Goal: Transaction & Acquisition: Book appointment/travel/reservation

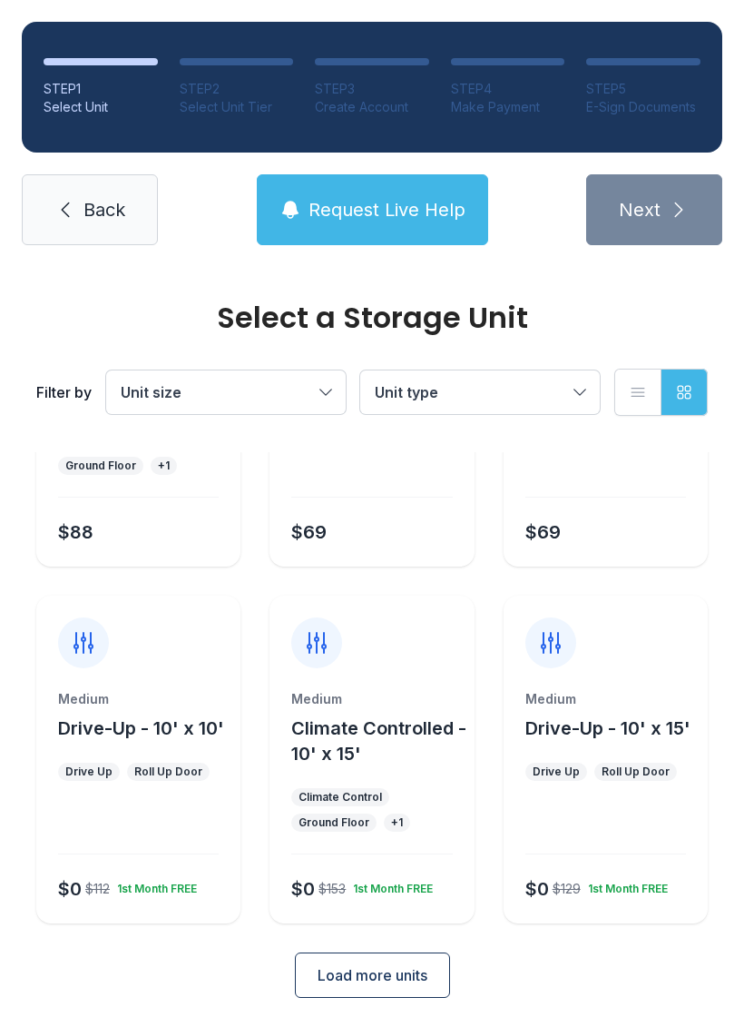
scroll to position [216, 0]
click at [96, 681] on div "Medium Drive-Up - 10' x 10' Drive Up Roll Up Door $0 $112 1st Month FREE" at bounding box center [138, 760] width 204 height 328
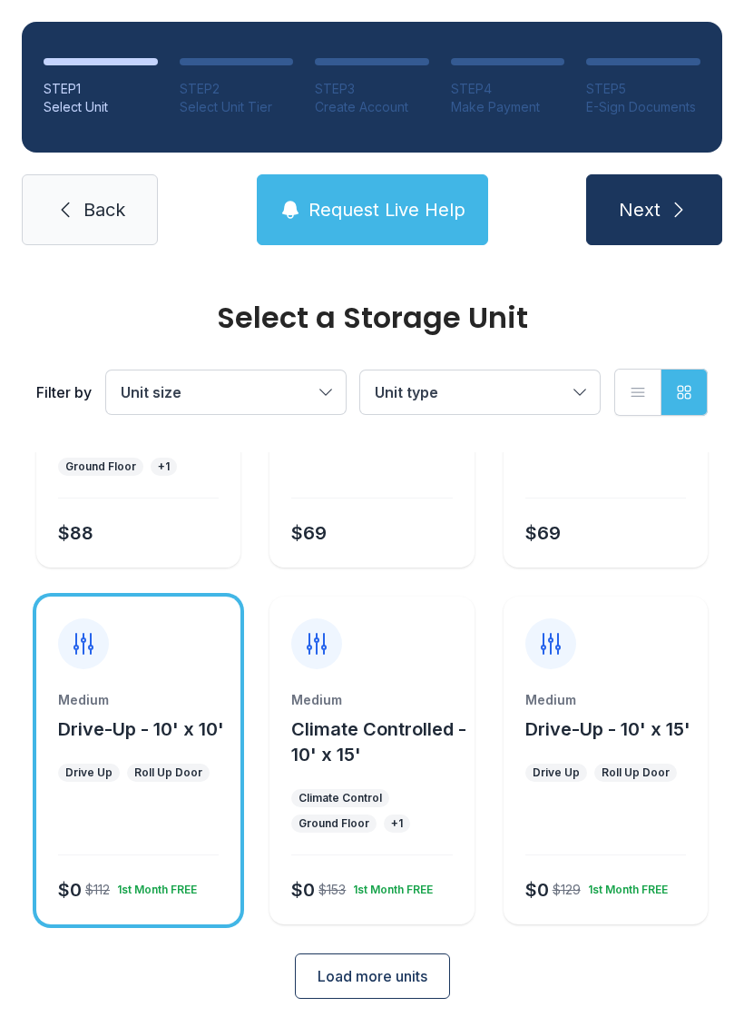
click at [634, 206] on span "Next" at bounding box center [640, 209] width 42 height 25
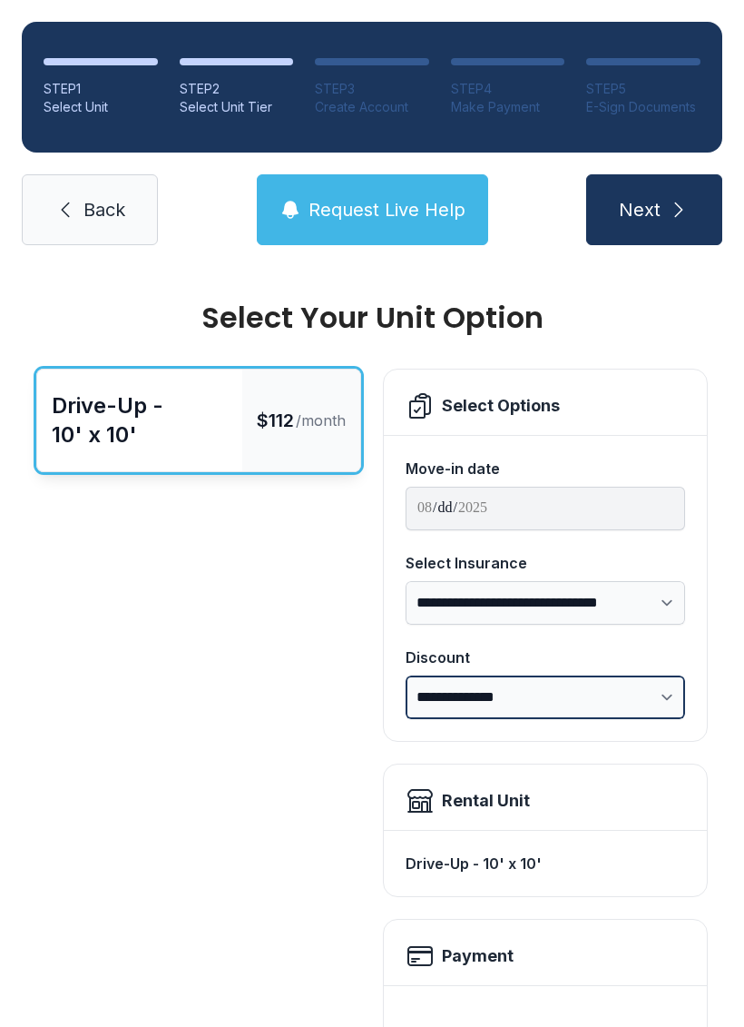
click at [661, 691] on select "**********" at bounding box center [546, 697] width 280 height 44
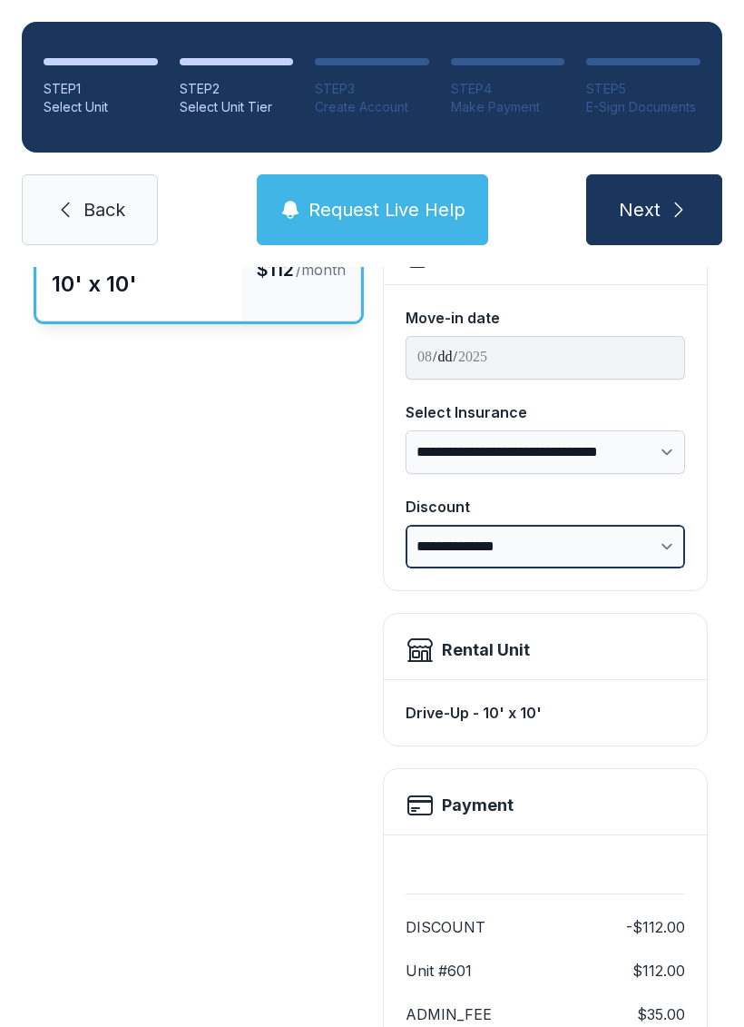
scroll to position [136, 0]
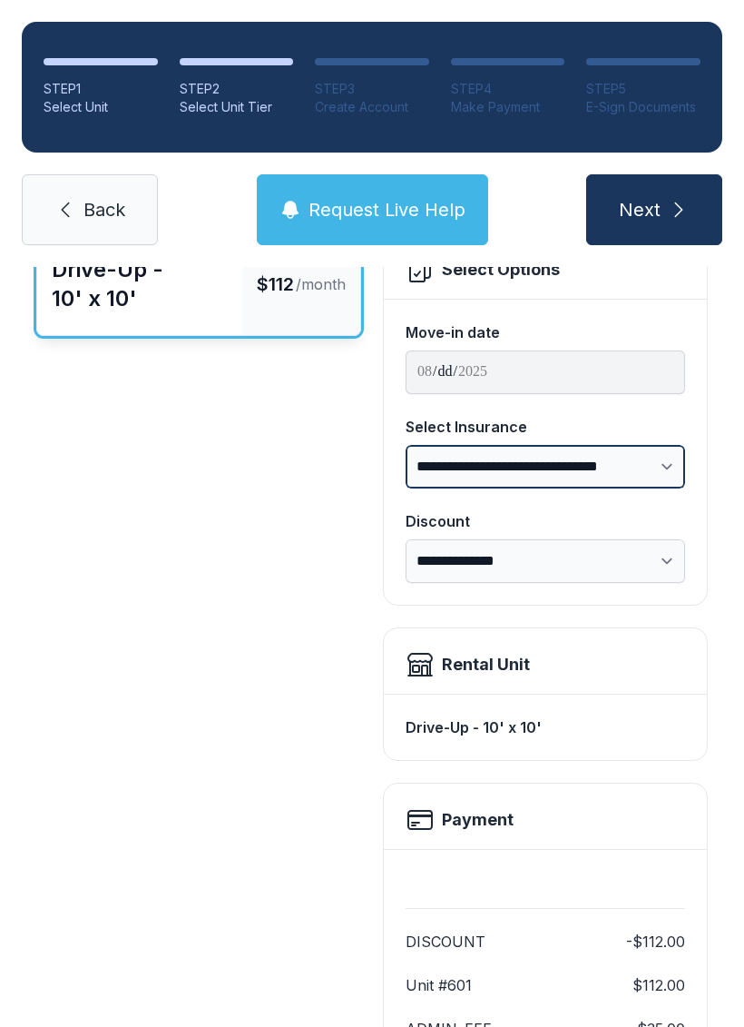
click at [677, 467] on select "**********" at bounding box center [546, 467] width 280 height 44
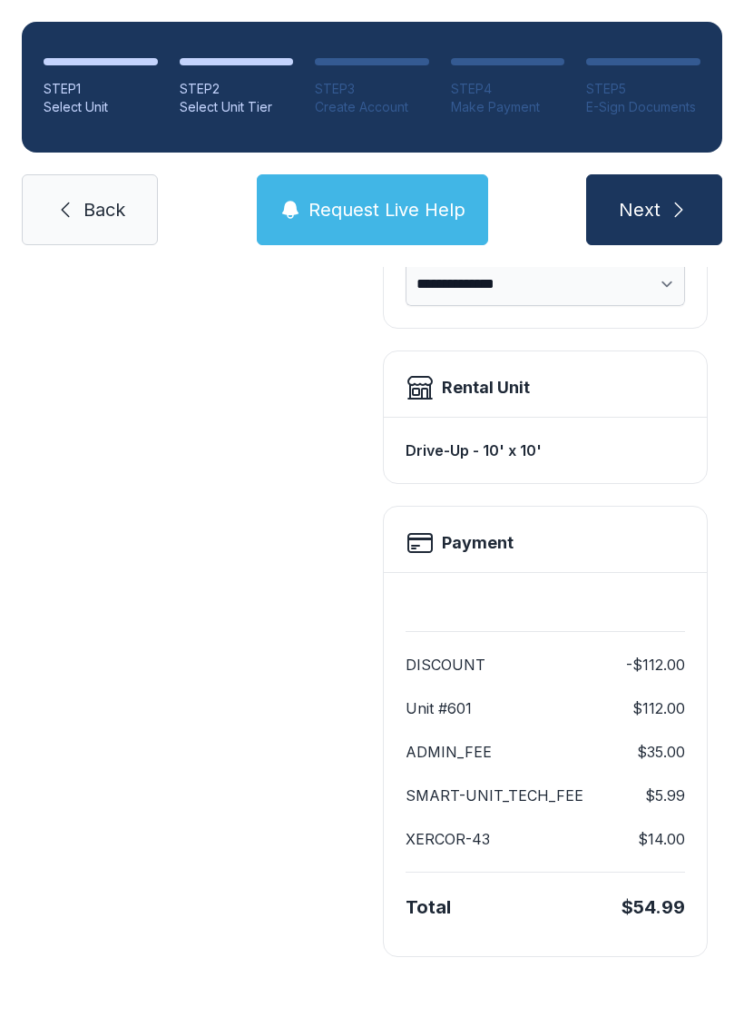
scroll to position [395, 0]
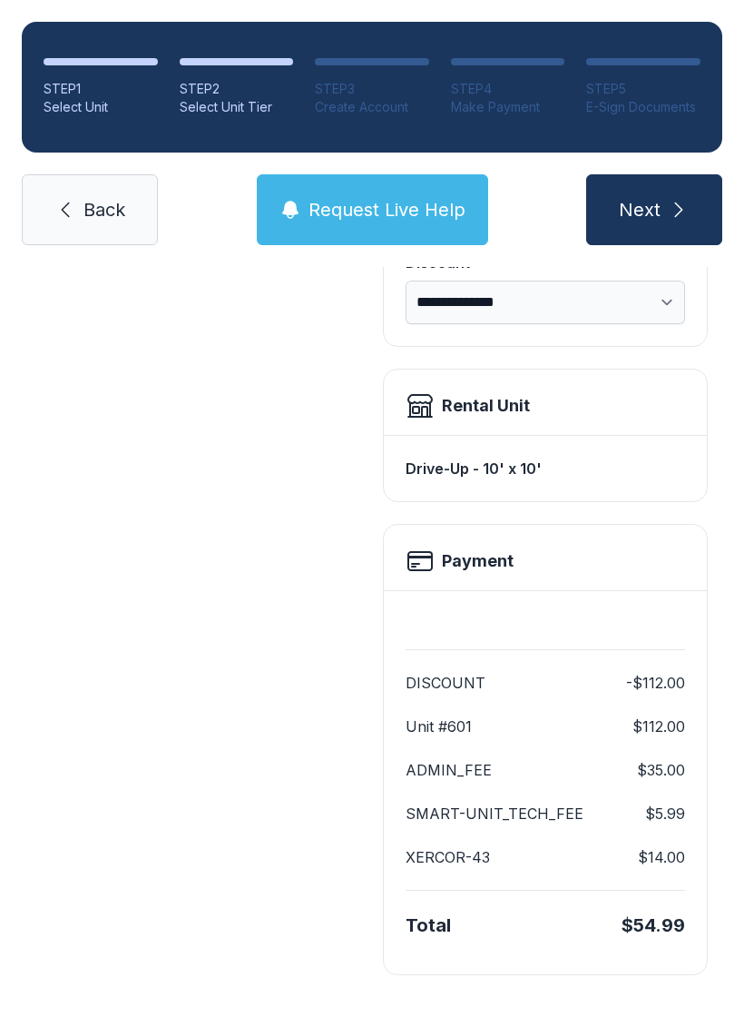
click at [660, 225] on button "Next" at bounding box center [654, 209] width 136 height 71
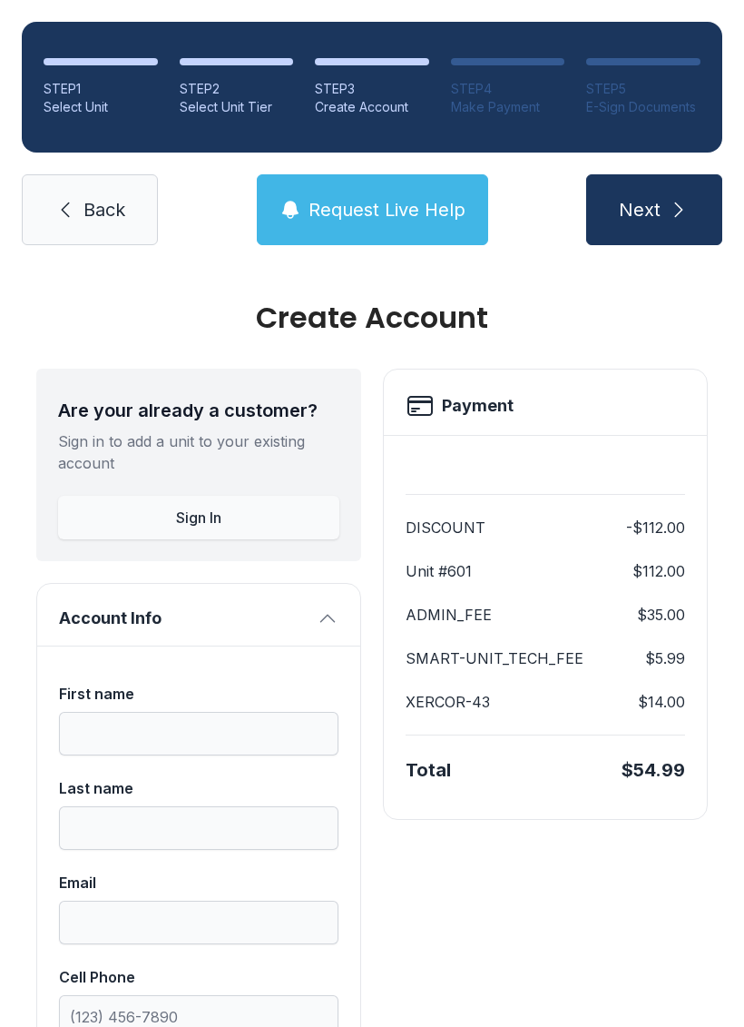
click at [443, 426] on div "Payment" at bounding box center [545, 401] width 323 height 65
click at [113, 221] on span "Back" at bounding box center [105, 209] width 42 height 25
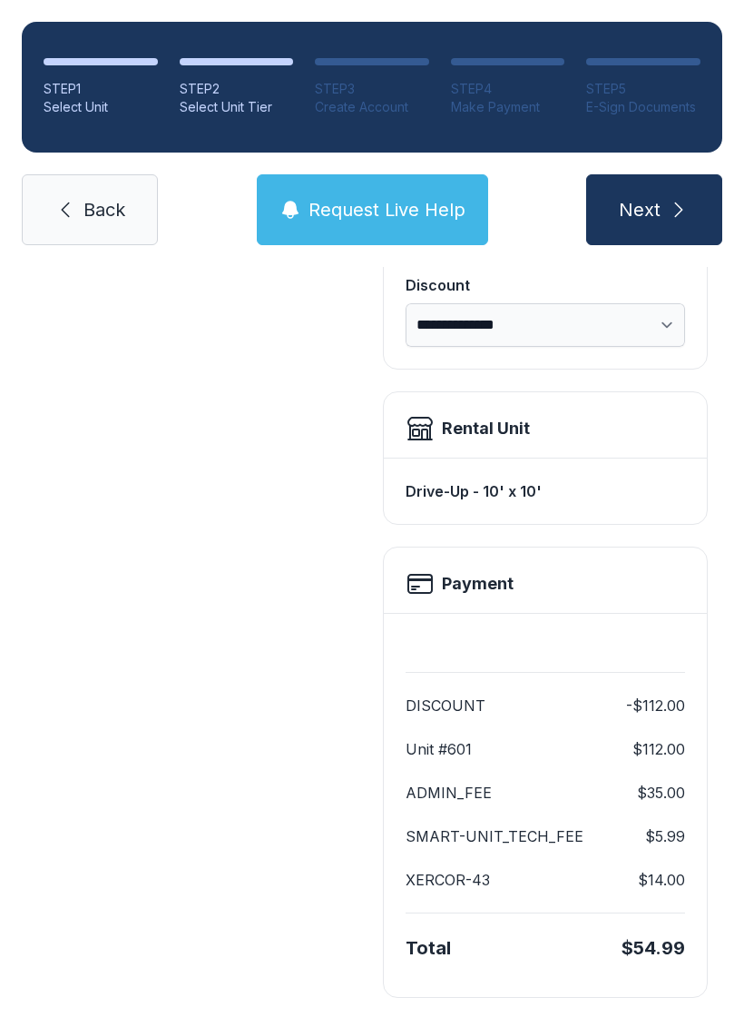
scroll to position [371, 0]
click at [107, 222] on link "Back" at bounding box center [90, 209] width 136 height 71
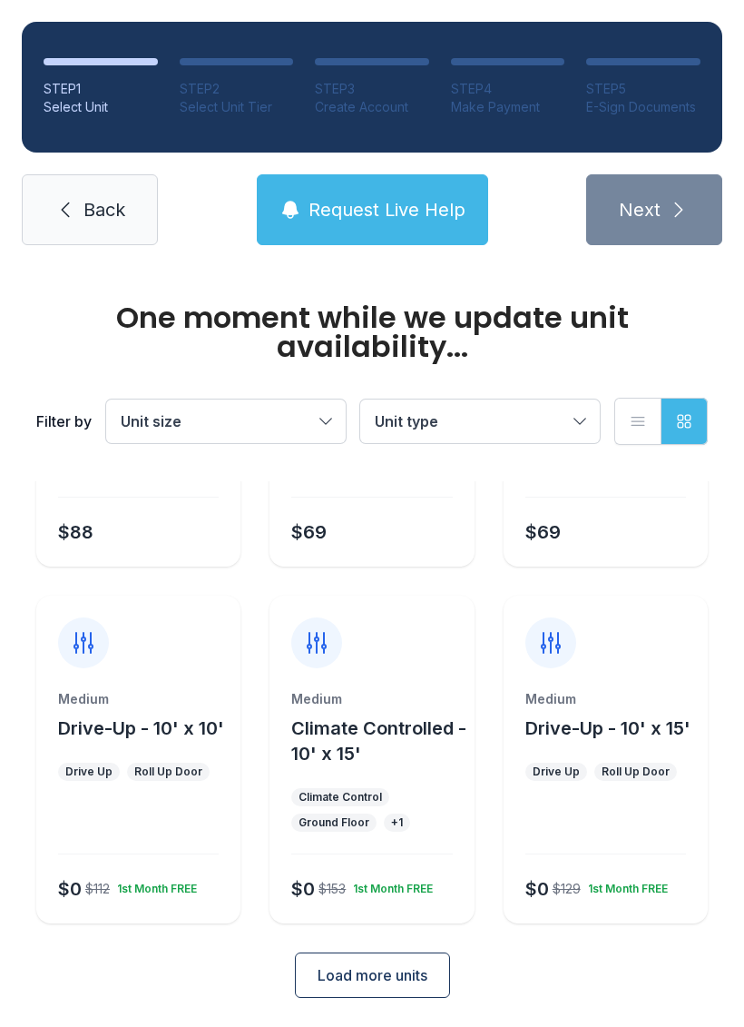
scroll to position [245, 0]
click at [153, 864] on div "Medium Drive-Up - 10' x 10' Drive Up Roll Up Door $0 $112 1st Month FREE" at bounding box center [138, 807] width 204 height 233
click at [160, 875] on div "1st Month FREE" at bounding box center [153, 886] width 87 height 22
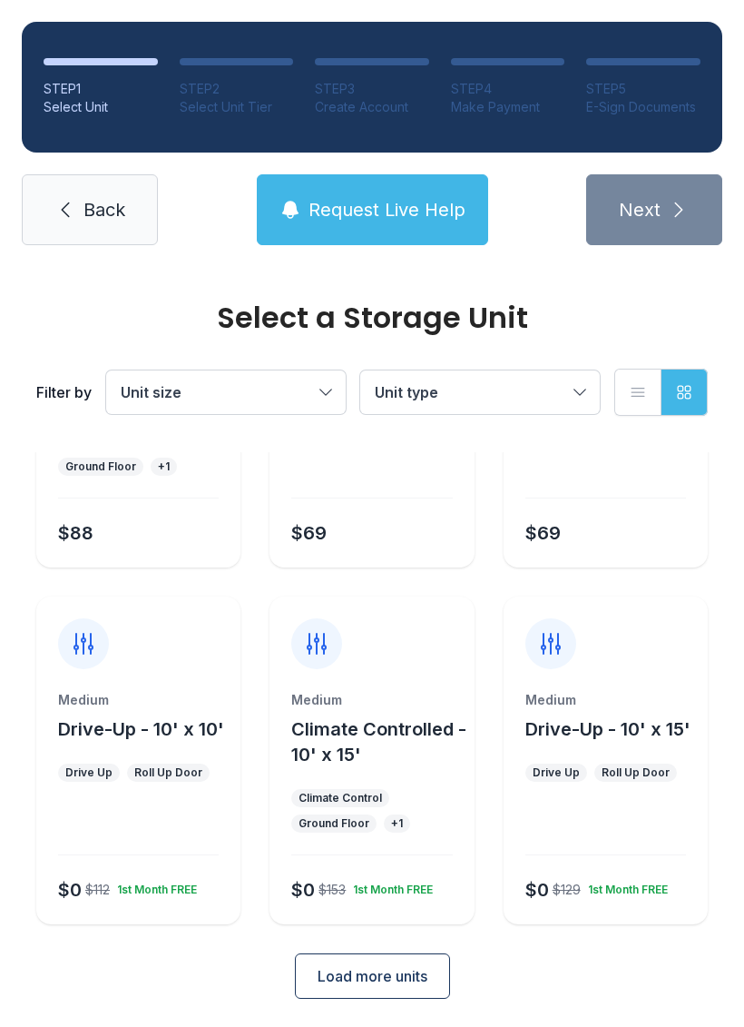
click at [158, 808] on div at bounding box center [138, 829] width 161 height 52
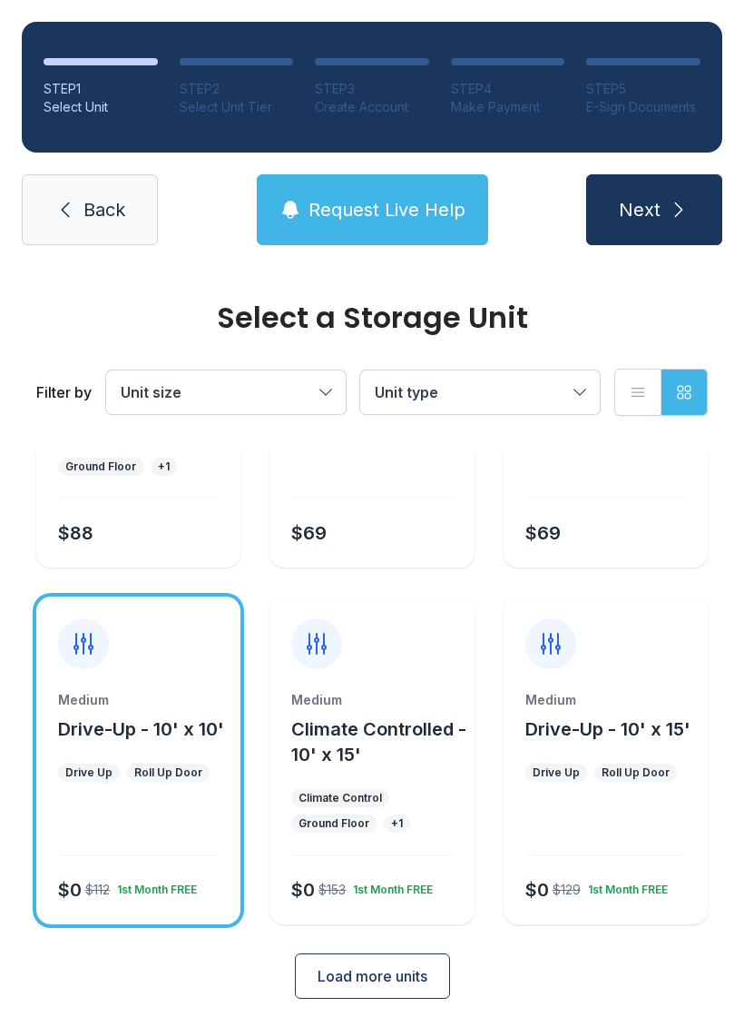
click at [663, 214] on button "Next" at bounding box center [654, 209] width 136 height 71
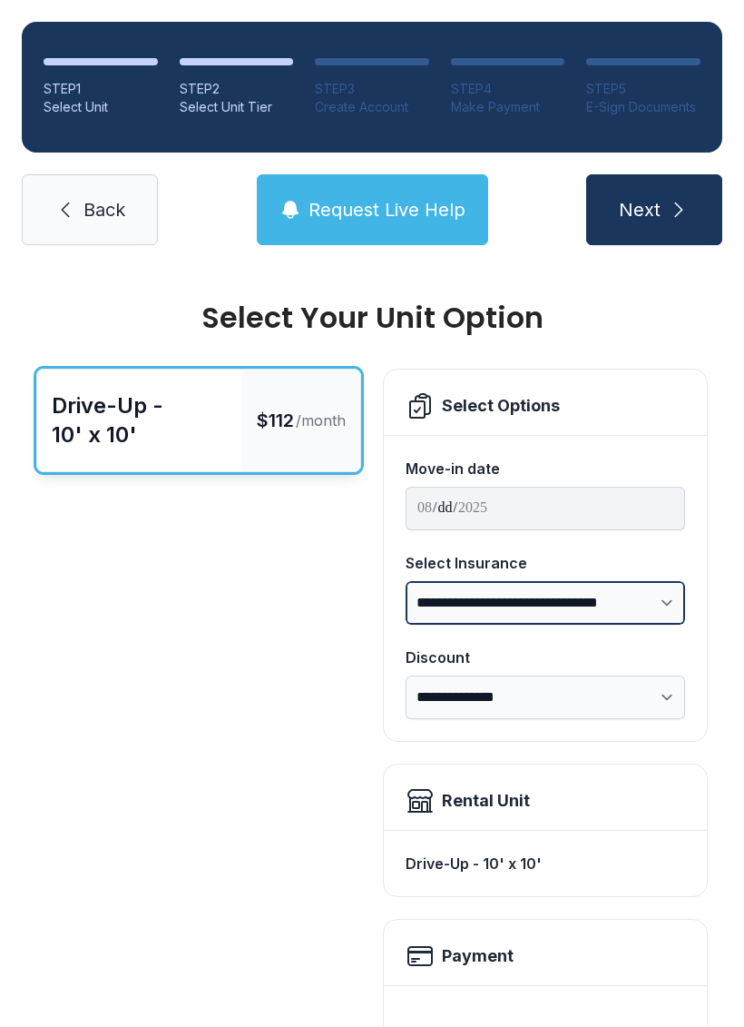
click at [621, 604] on select "**********" at bounding box center [546, 603] width 280 height 44
click at [486, 717] on select "**********" at bounding box center [546, 697] width 280 height 44
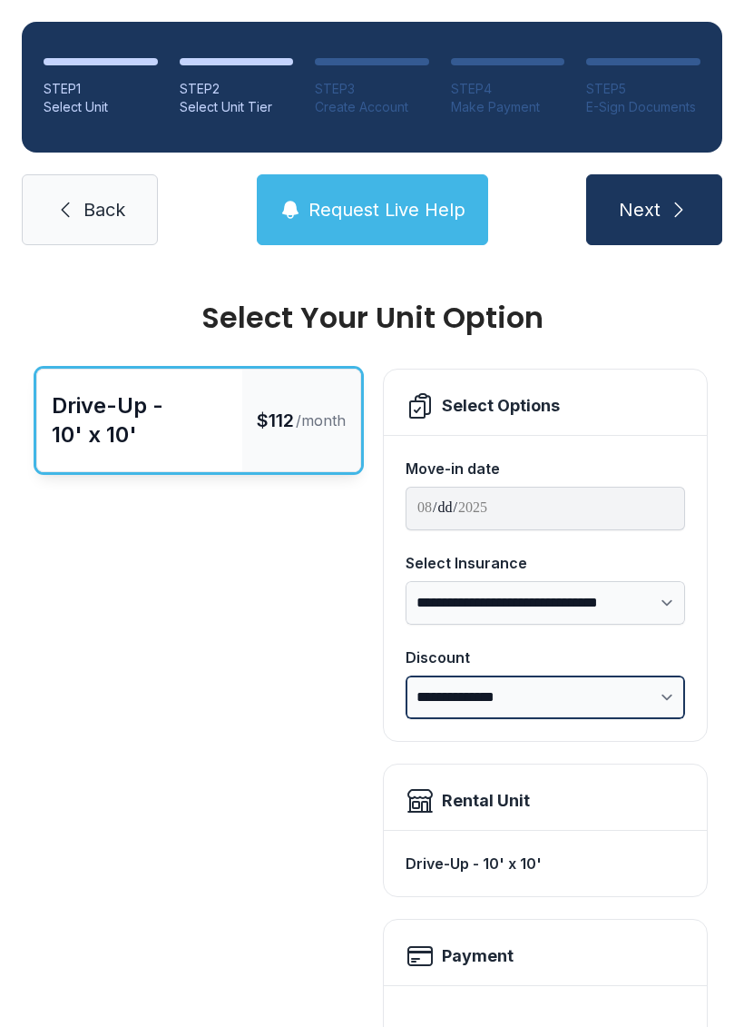
click at [536, 690] on select "**********" at bounding box center [546, 697] width 280 height 44
click at [83, 182] on link "Back" at bounding box center [90, 209] width 136 height 71
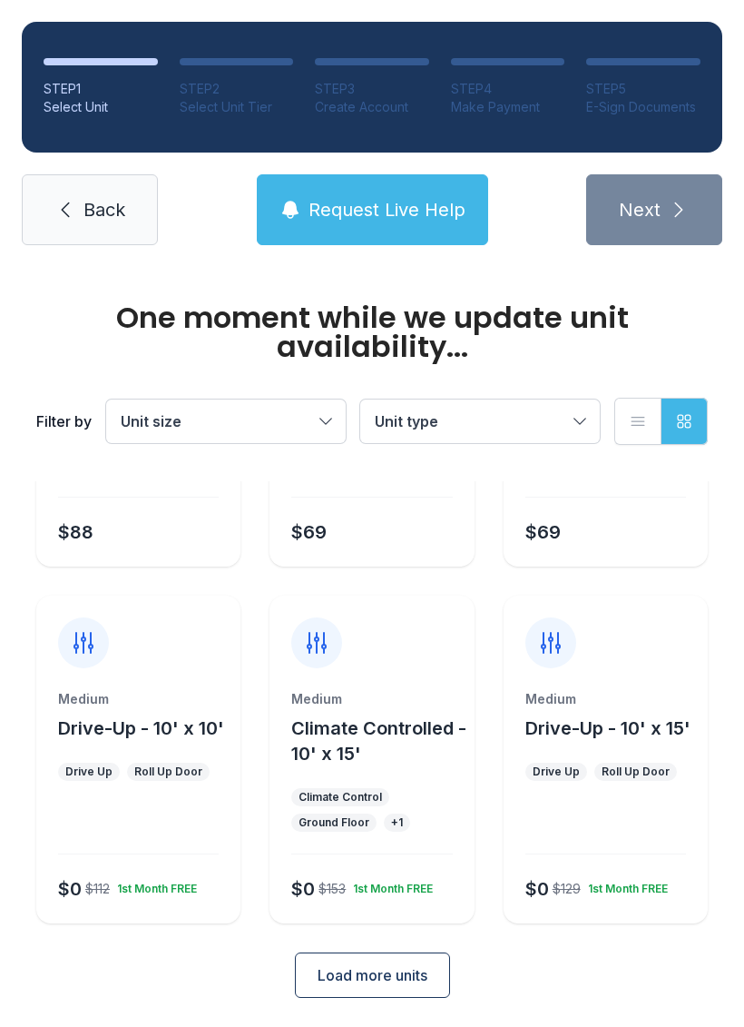
scroll to position [245, 0]
click at [639, 785] on div "Medium Drive-Up - 10' x 15' Drive Up Roll Up Door $0 $129 1st Month FREE" at bounding box center [606, 807] width 204 height 233
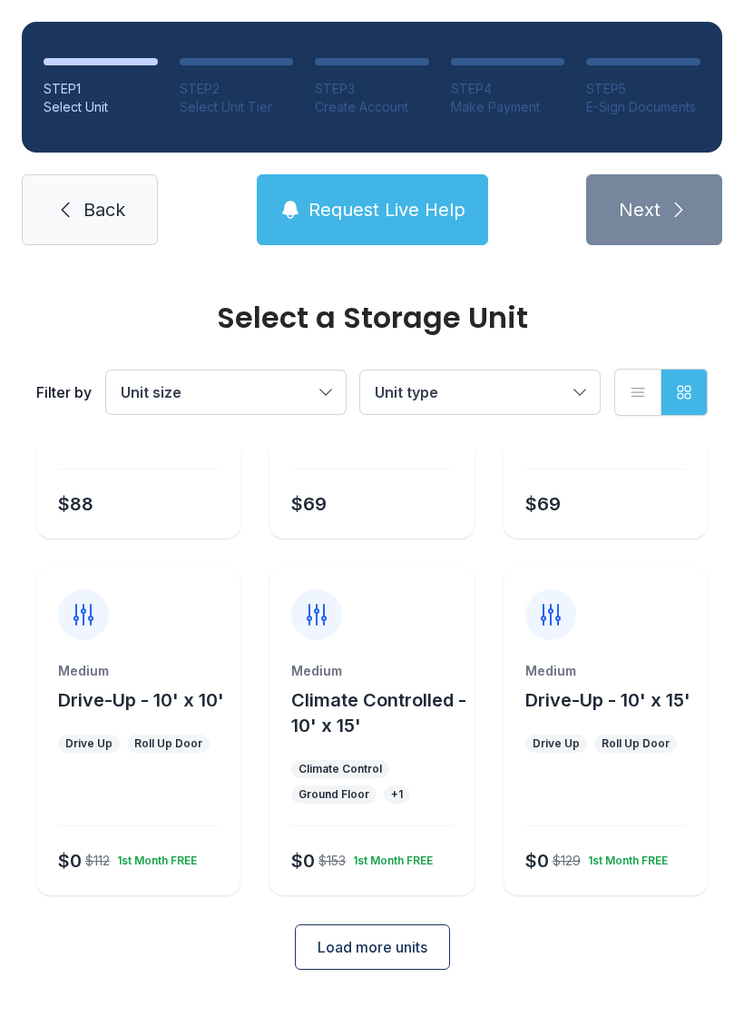
scroll to position [216, 0]
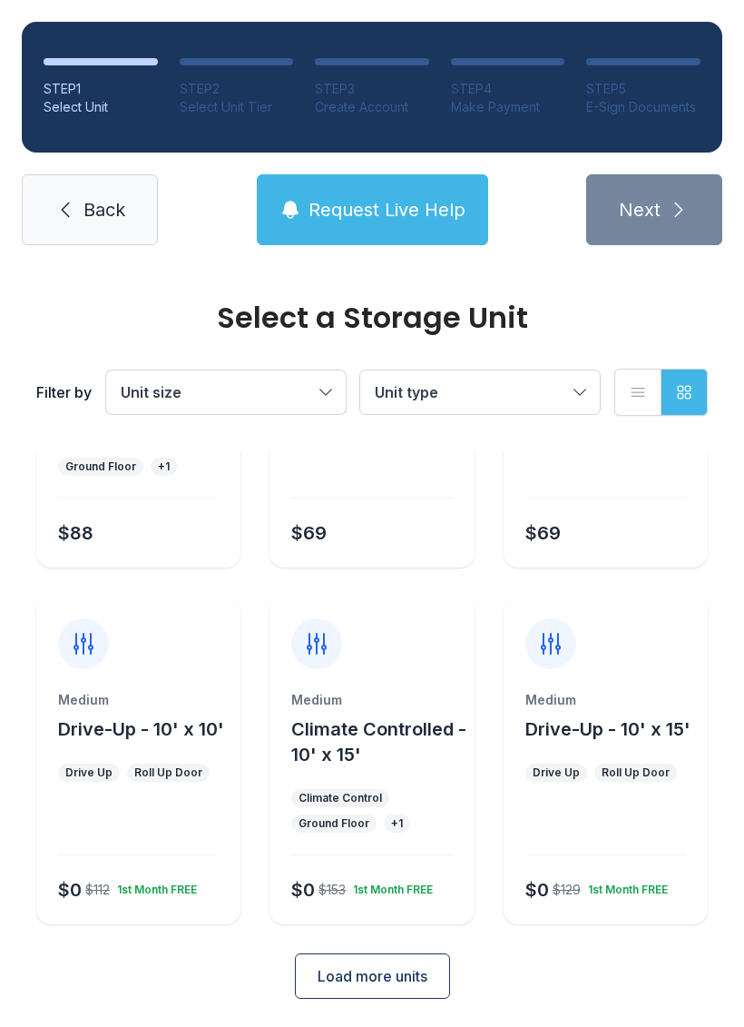
click at [597, 670] on div "Medium Drive-Up - 10' x 15' Drive Up Roll Up Door $0 $129 1st Month FREE" at bounding box center [606, 760] width 204 height 328
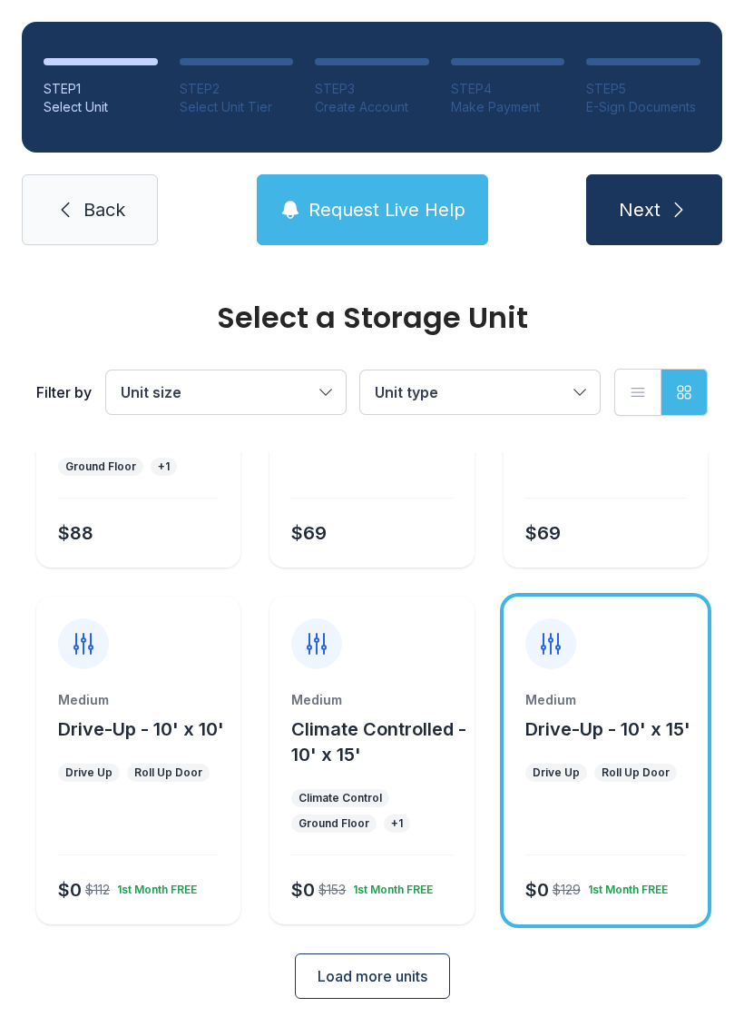
click at [661, 215] on button "Next" at bounding box center [654, 209] width 136 height 71
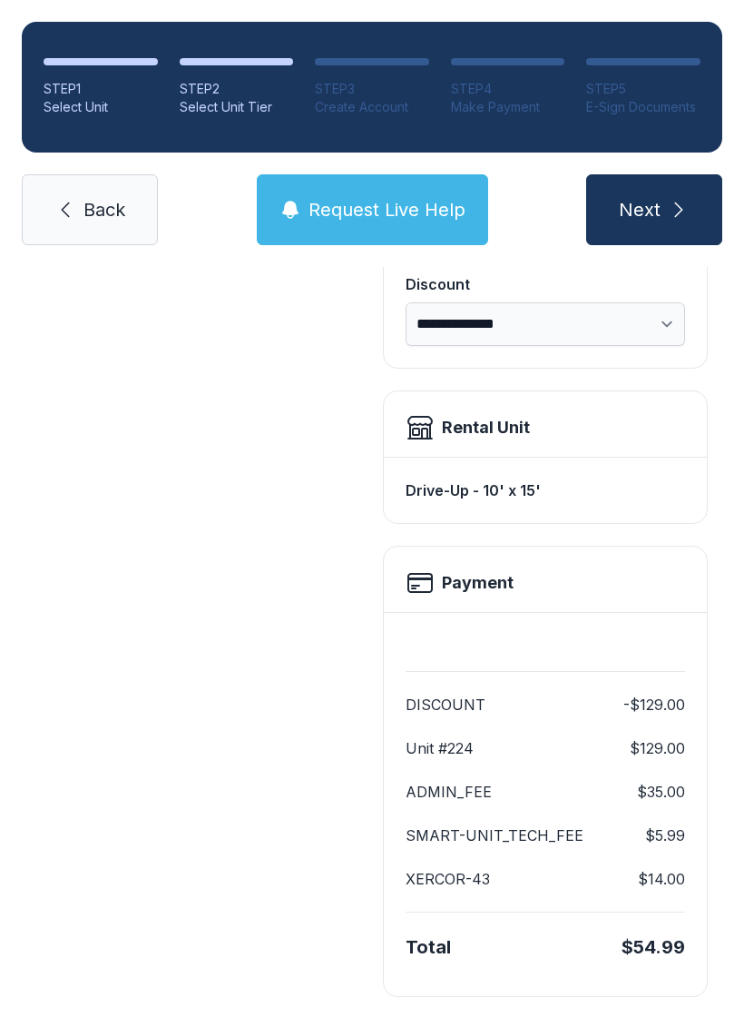
scroll to position [371, 0]
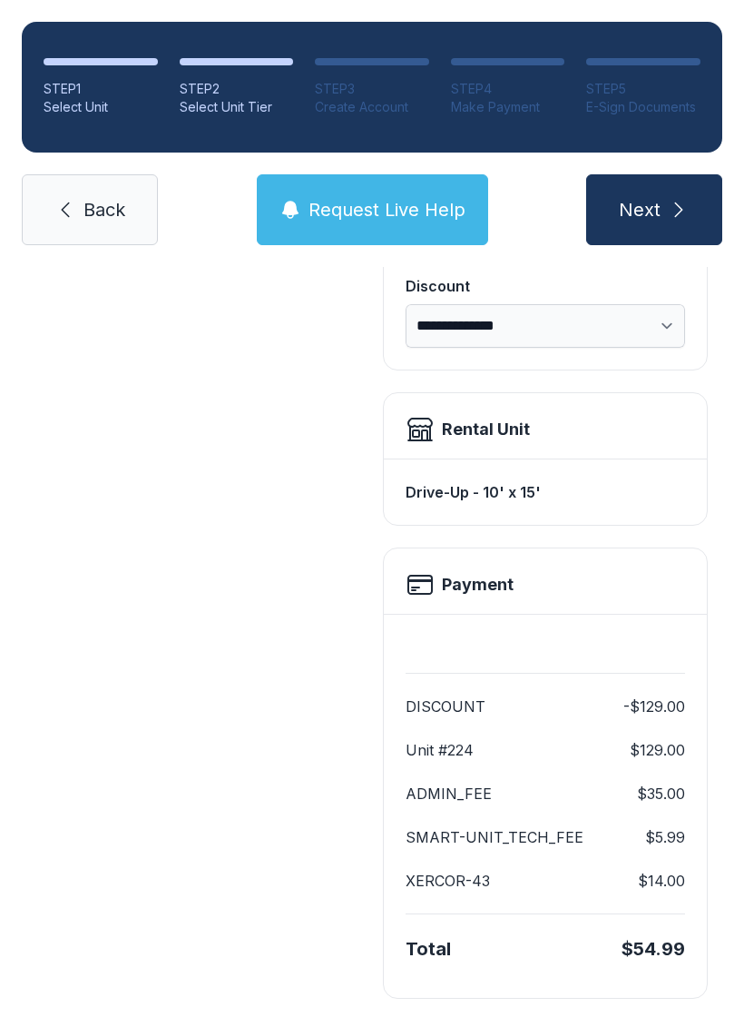
click at [650, 242] on button "Next" at bounding box center [654, 209] width 136 height 71
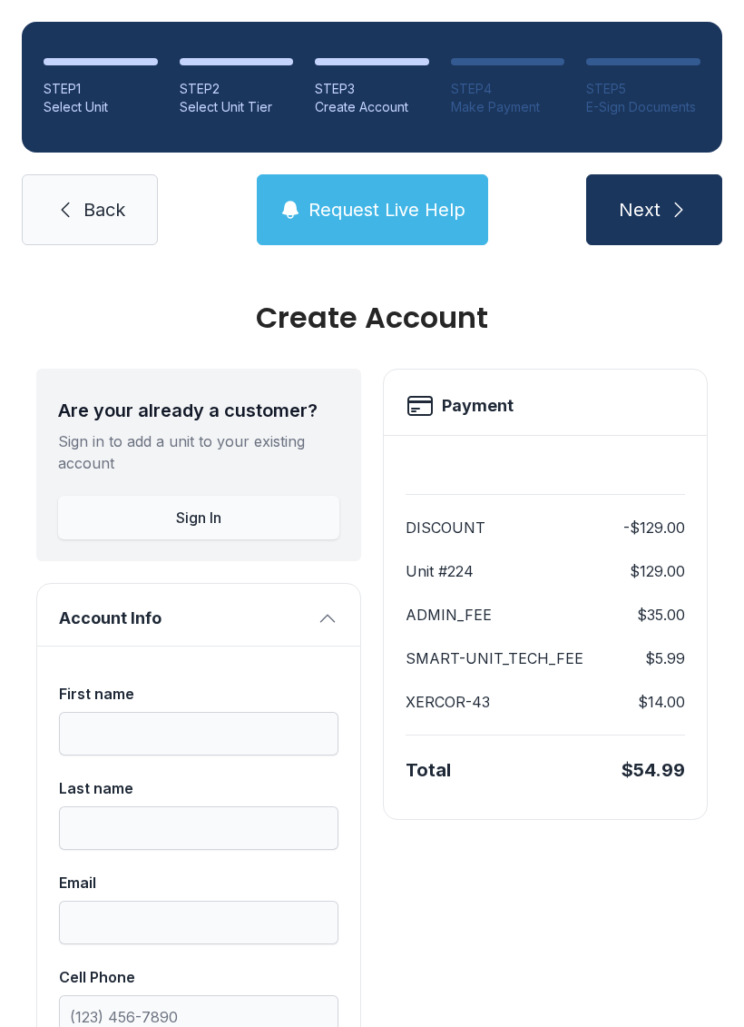
scroll to position [-49, 0]
click at [673, 202] on icon "submit" at bounding box center [679, 210] width 22 height 22
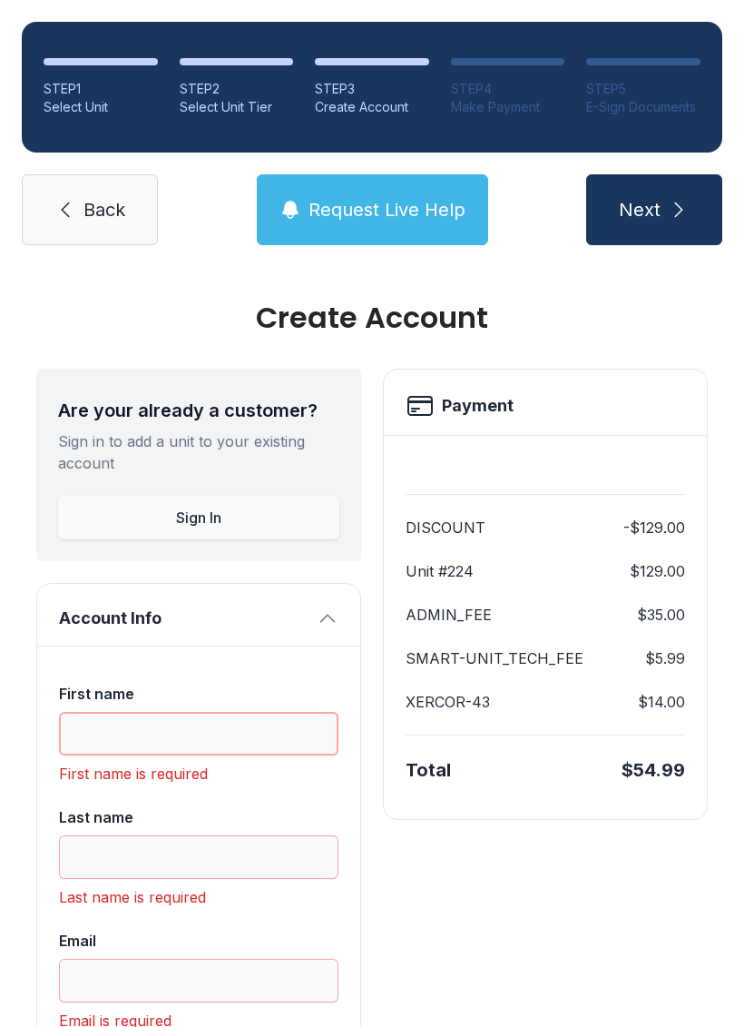
scroll to position [44, 0]
click at [97, 197] on span "Back" at bounding box center [105, 209] width 42 height 25
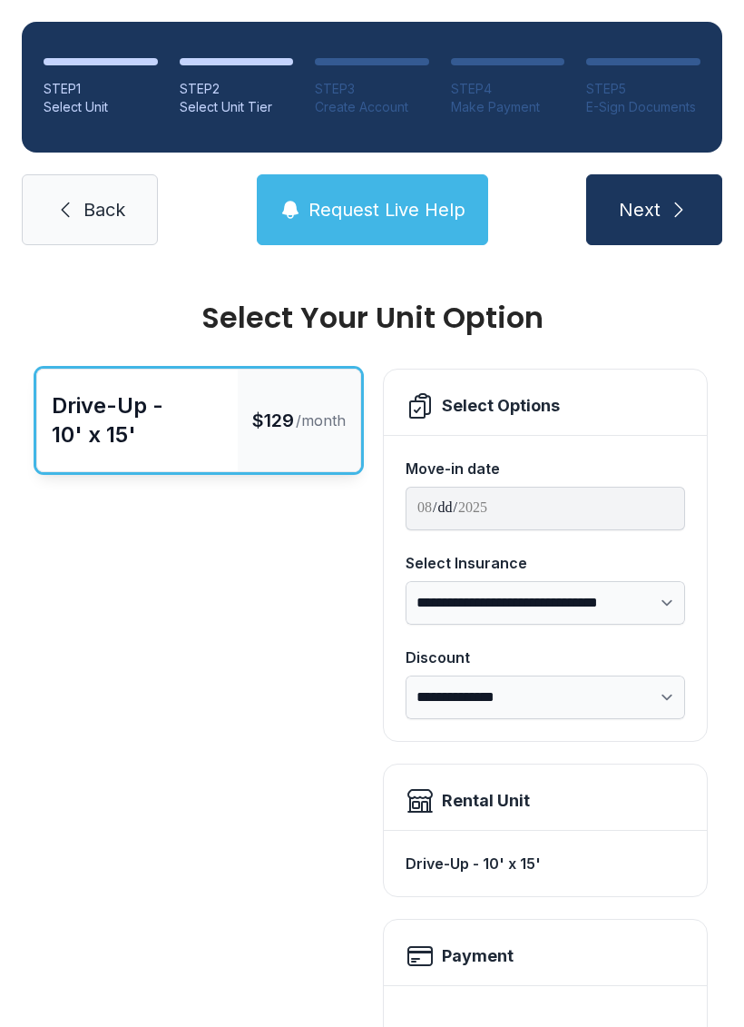
click at [67, 184] on link "Back" at bounding box center [90, 209] width 136 height 71
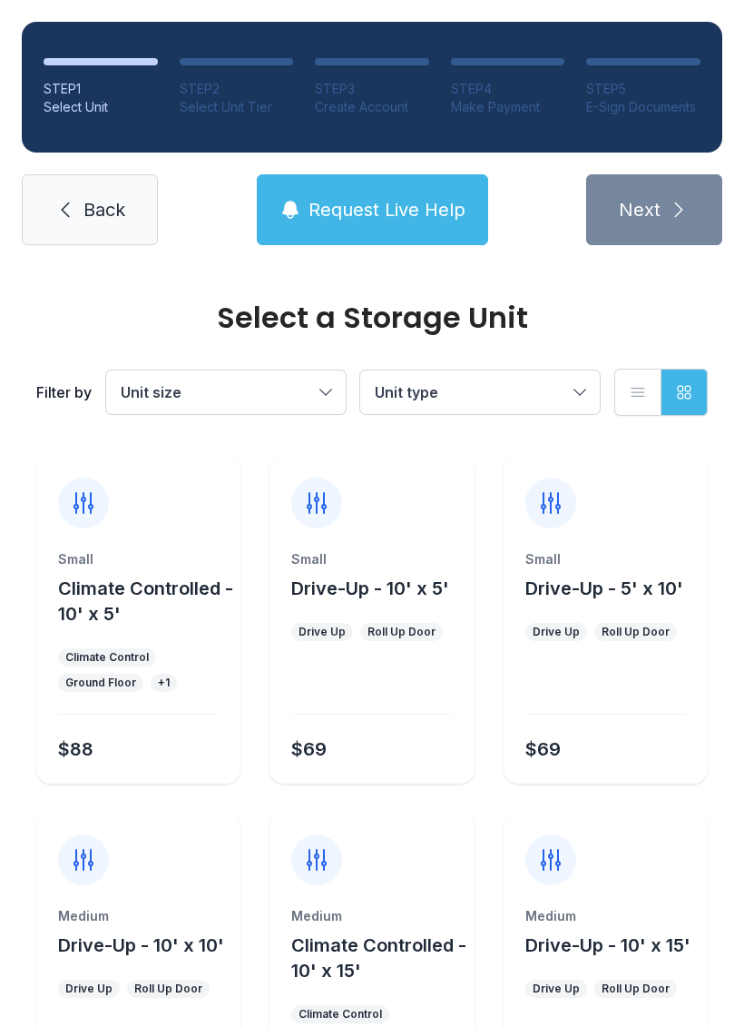
click at [74, 216] on icon at bounding box center [65, 210] width 22 height 22
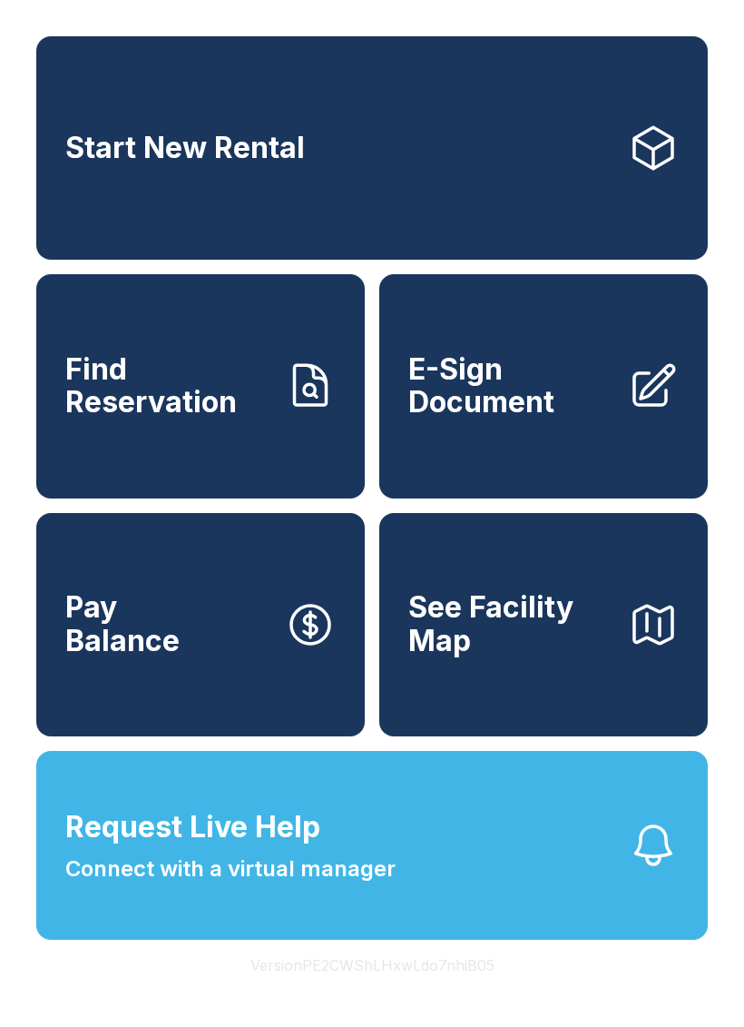
click at [85, 399] on span "Find Reservation" at bounding box center [167, 386] width 205 height 66
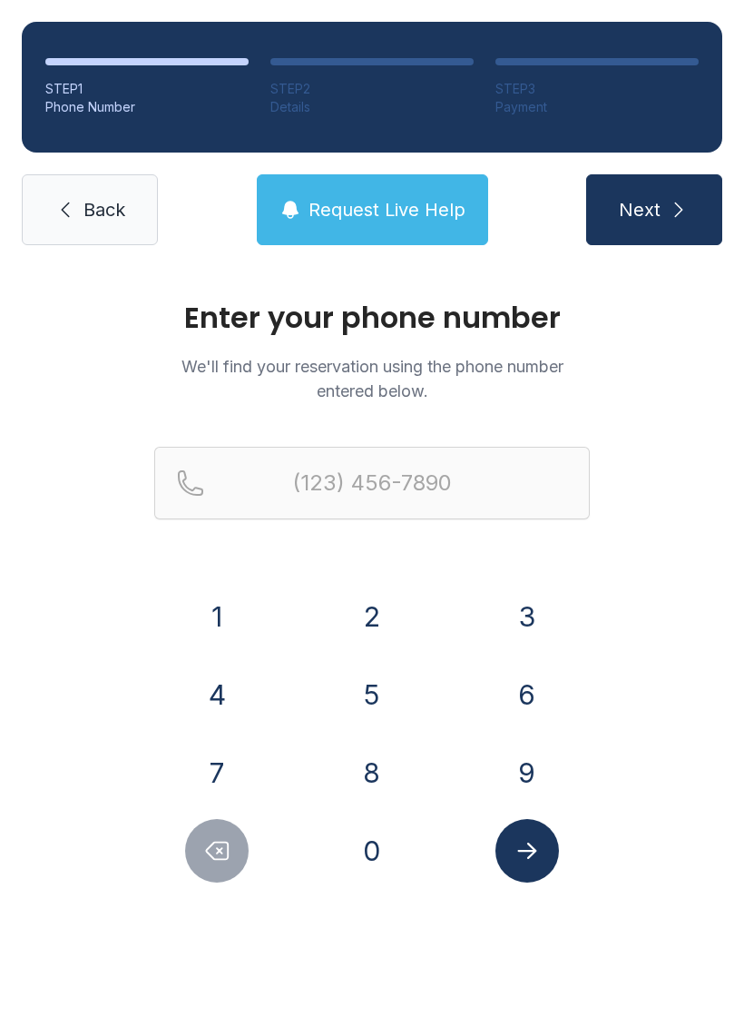
click at [376, 794] on button "8" at bounding box center [372, 773] width 64 height 64
click at [191, 623] on button "1" at bounding box center [217, 617] width 64 height 64
click at [355, 624] on button "2" at bounding box center [372, 617] width 64 height 64
click at [371, 775] on button "8" at bounding box center [372, 773] width 64 height 64
click at [225, 770] on button "7" at bounding box center [217, 773] width 64 height 64
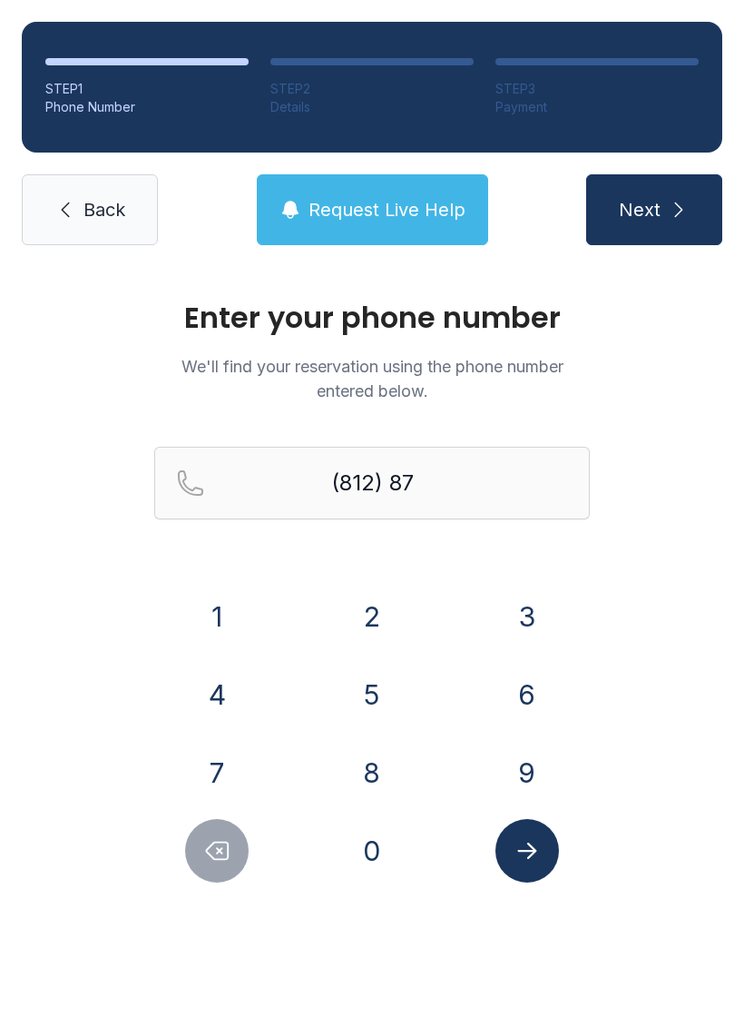
click at [367, 762] on button "8" at bounding box center [372, 773] width 64 height 64
click at [385, 842] on button "0" at bounding box center [372, 851] width 64 height 64
click at [356, 607] on button "2" at bounding box center [372, 617] width 64 height 64
click at [513, 598] on button "3" at bounding box center [528, 617] width 64 height 64
click at [366, 620] on button "2" at bounding box center [372, 617] width 64 height 64
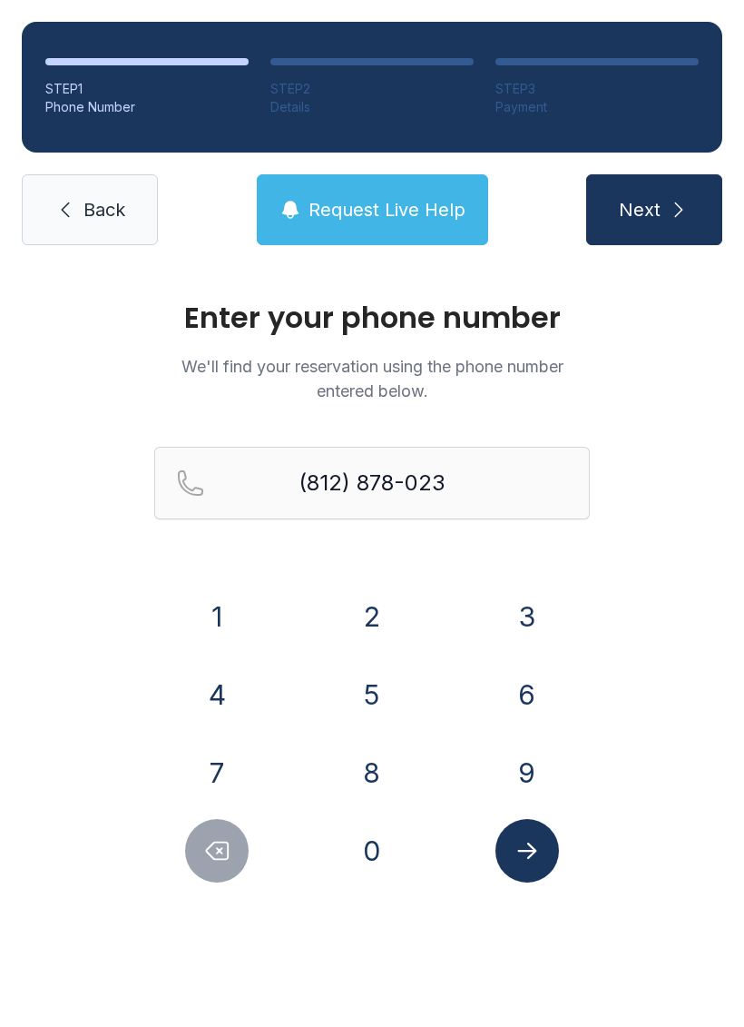
type input "[PHONE_NUMBER]"
click at [523, 839] on icon "Submit lookup form" at bounding box center [527, 850] width 27 height 27
select select "**"
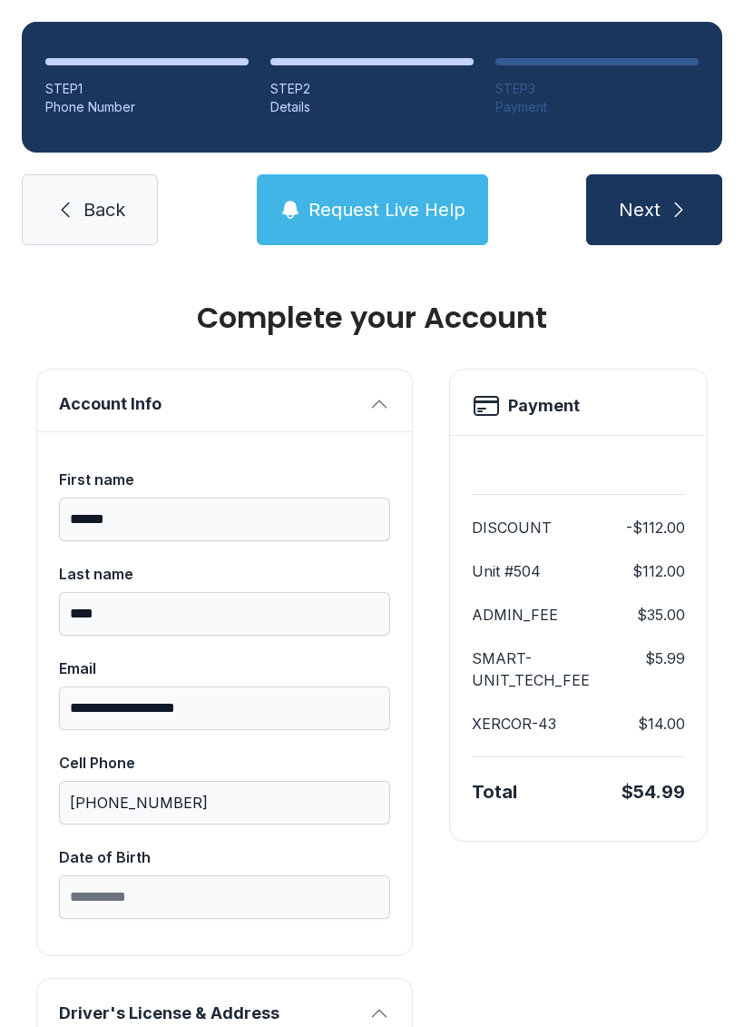
click at [70, 210] on icon at bounding box center [65, 210] width 22 height 22
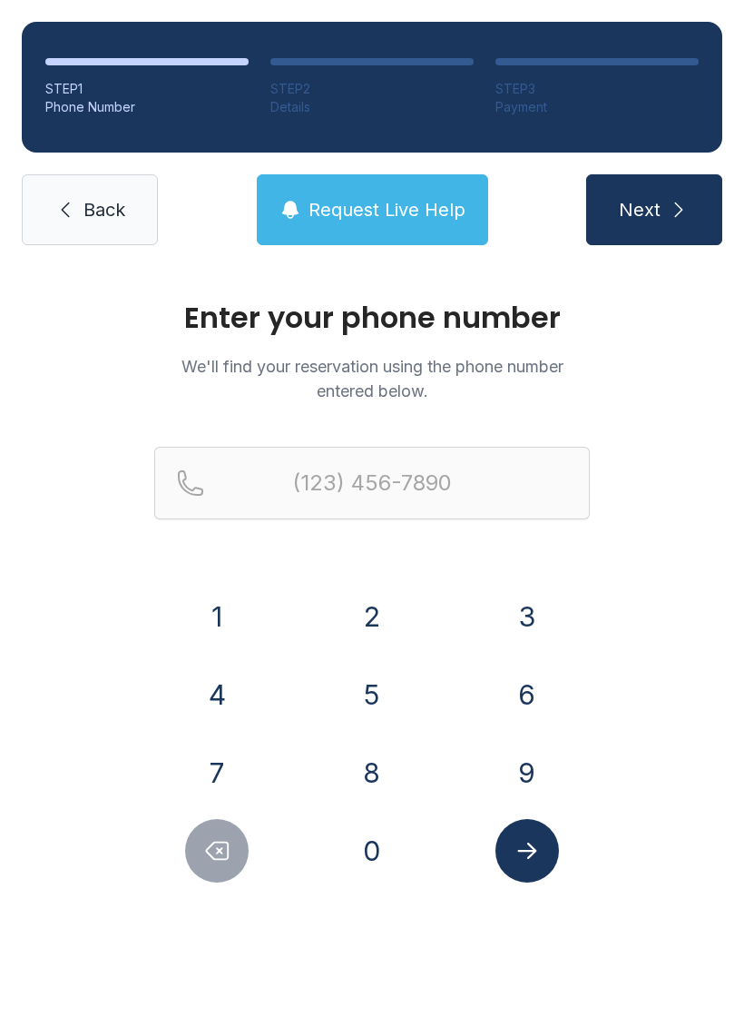
click at [66, 212] on icon at bounding box center [65, 210] width 22 height 22
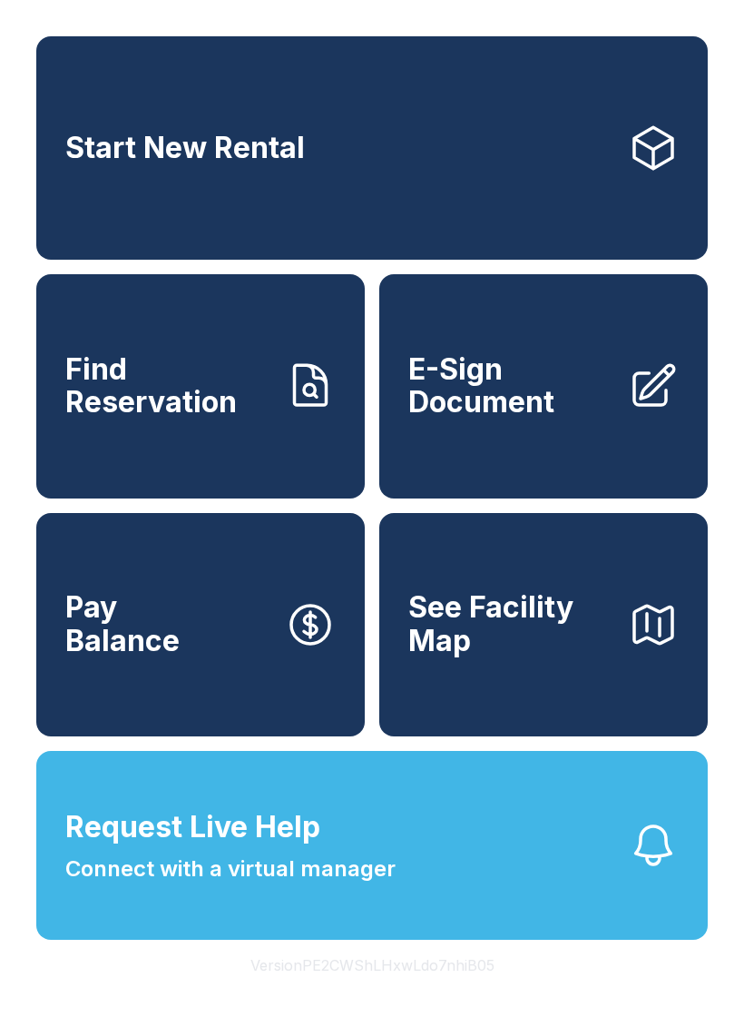
click at [94, 849] on span "Request Live Help" at bounding box center [192, 827] width 255 height 44
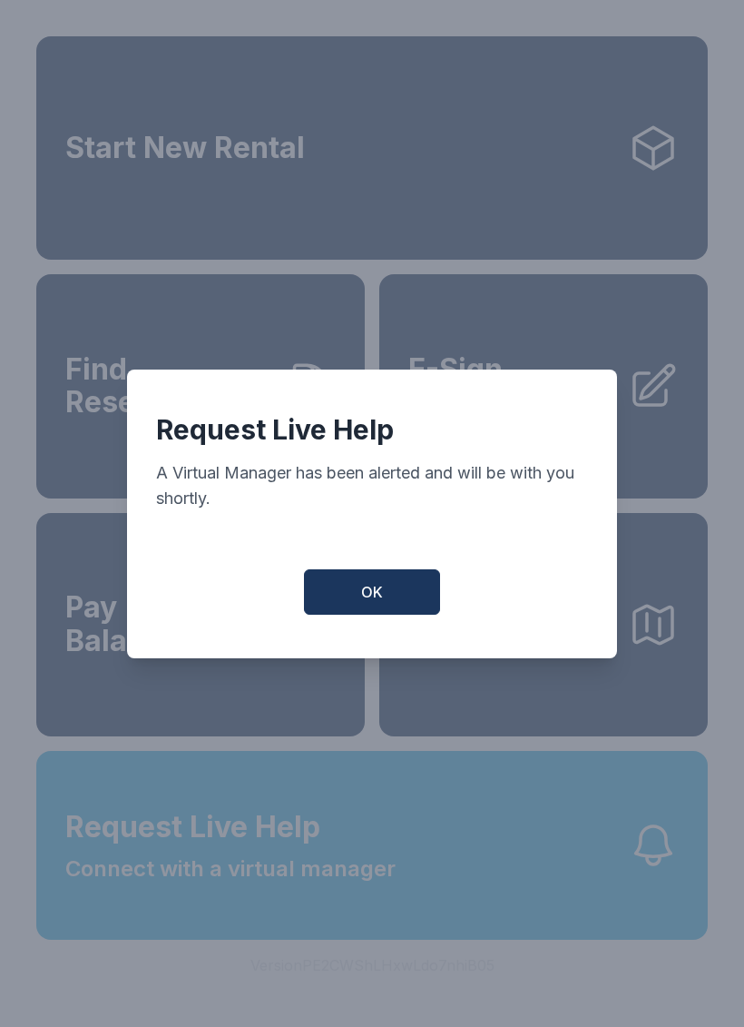
click at [319, 583] on button "OK" at bounding box center [372, 591] width 136 height 45
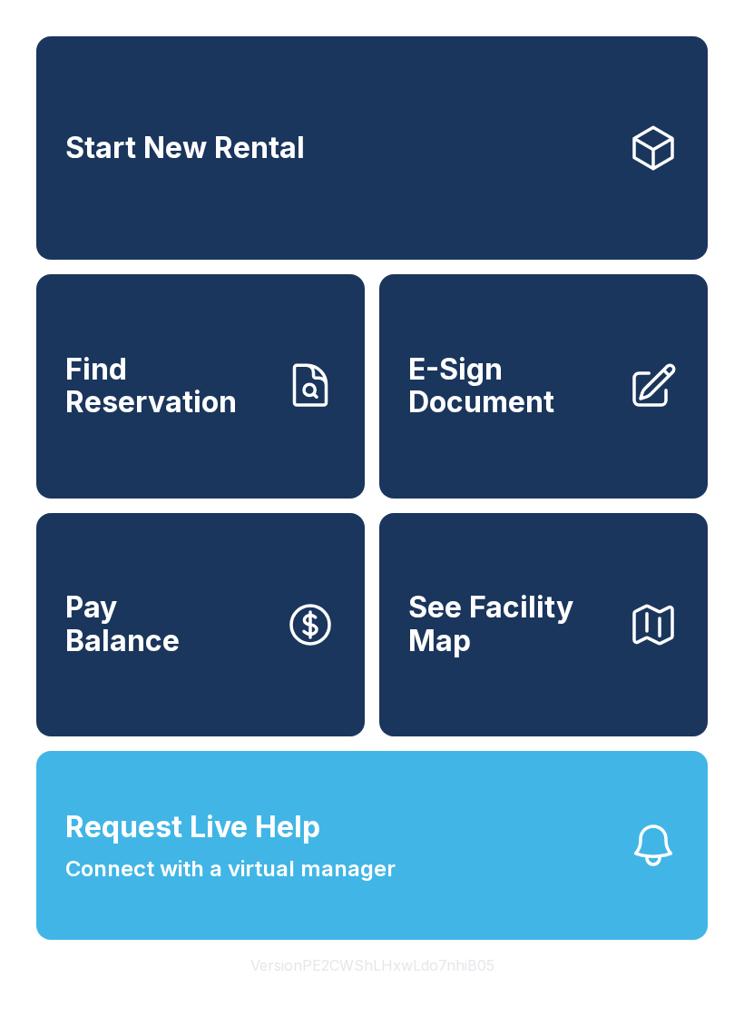
click at [96, 165] on span "Start New Rental" at bounding box center [185, 149] width 240 height 34
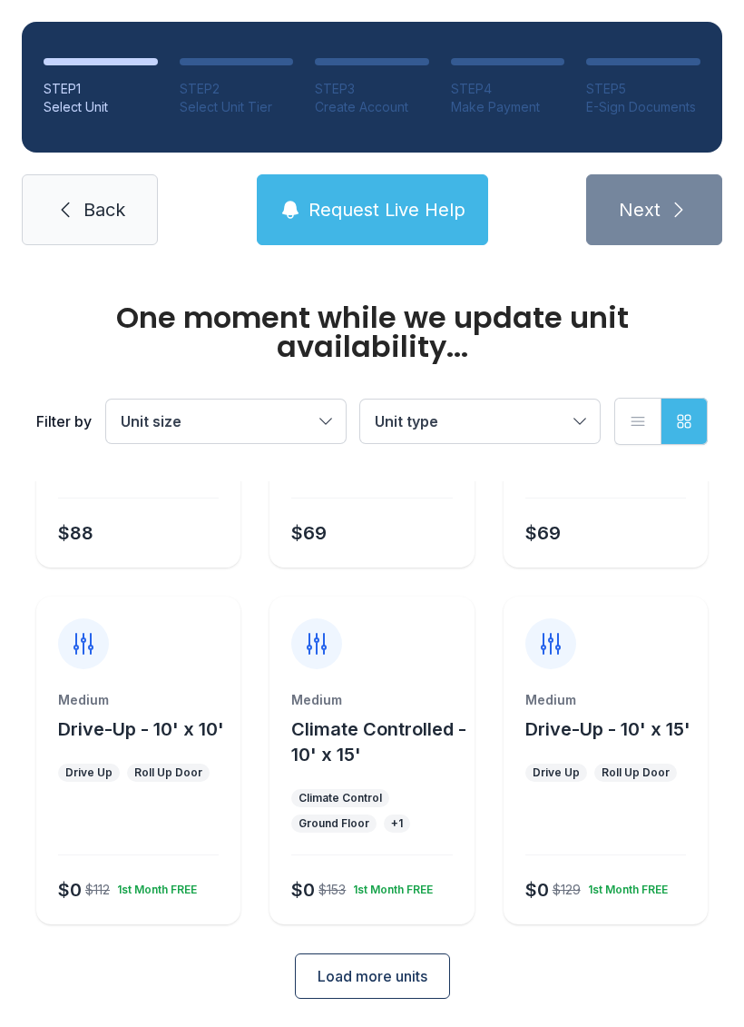
scroll to position [216, 0]
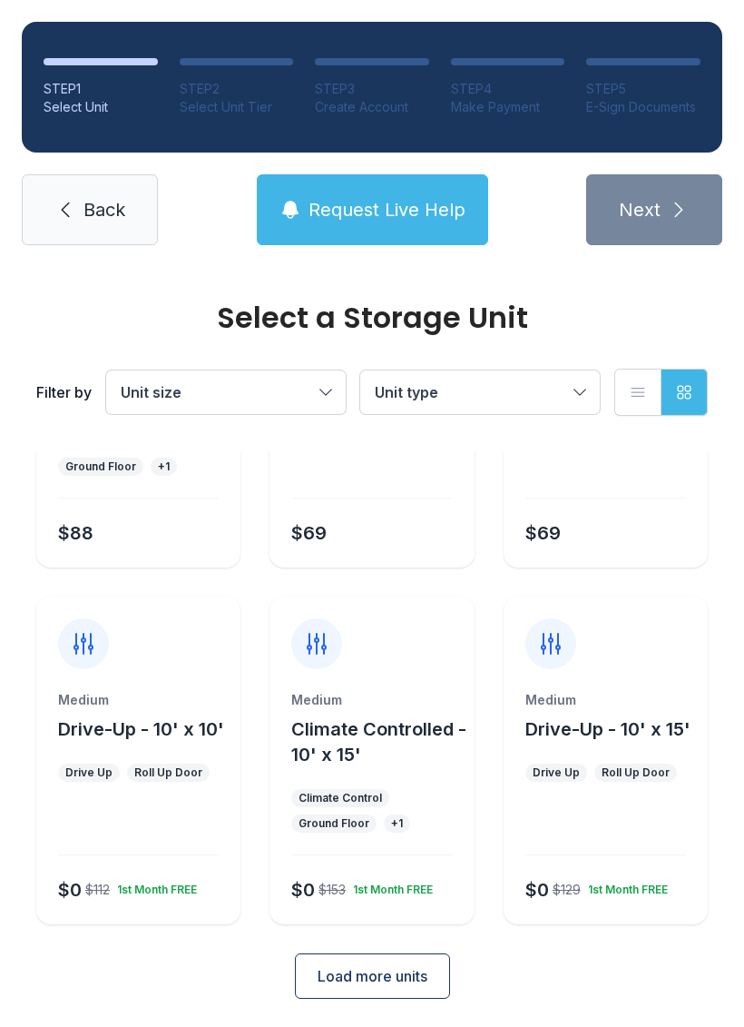
click at [397, 991] on button "Load more units" at bounding box center [372, 975] width 155 height 45
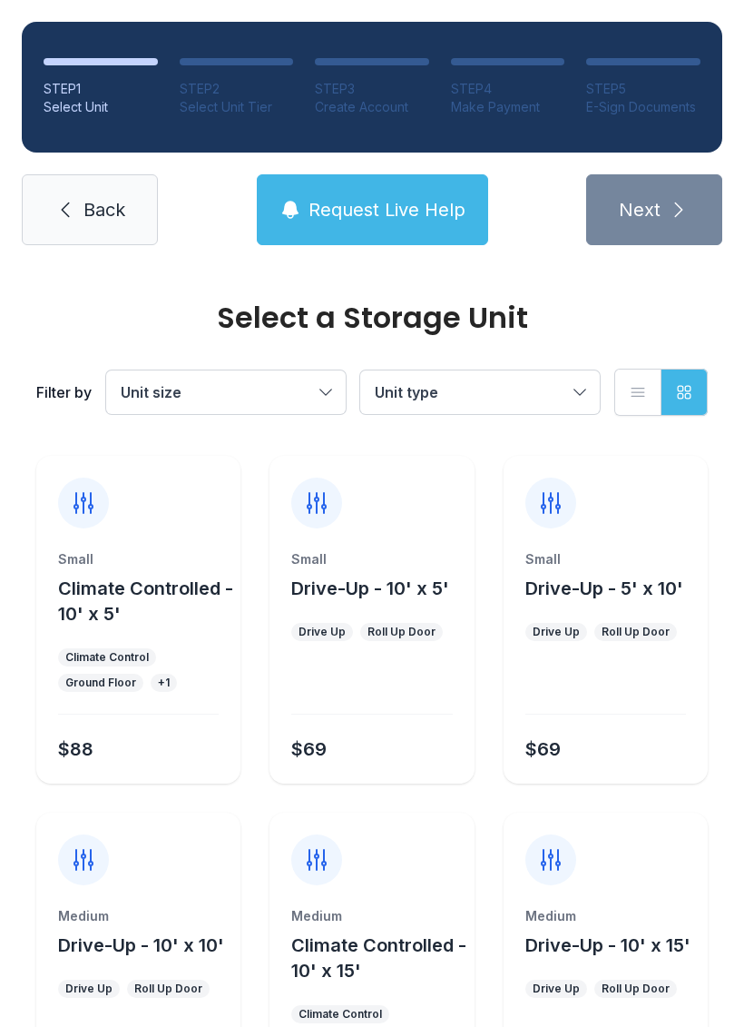
scroll to position [0, 0]
